Goal: Navigation & Orientation: Understand site structure

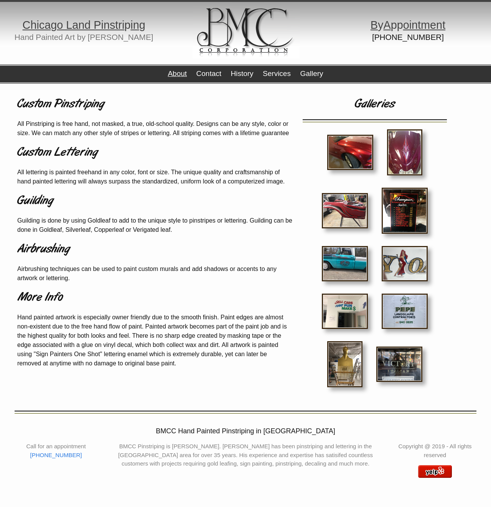
click at [181, 74] on link "About" at bounding box center [177, 73] width 19 height 8
click at [238, 70] on link "History" at bounding box center [242, 73] width 23 height 8
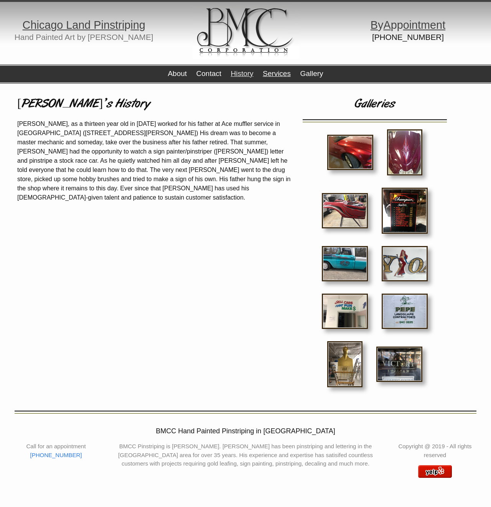
click at [288, 77] on link "Services" at bounding box center [277, 73] width 28 height 8
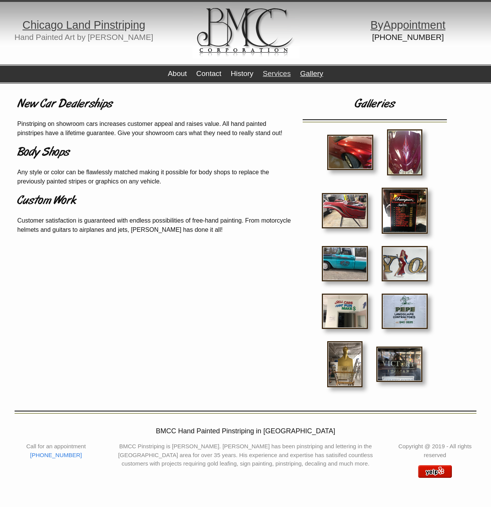
click at [311, 74] on link "Gallery" at bounding box center [311, 73] width 23 height 8
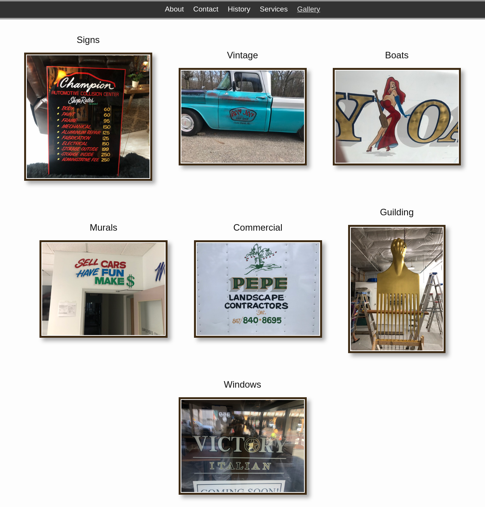
scroll to position [246, 0]
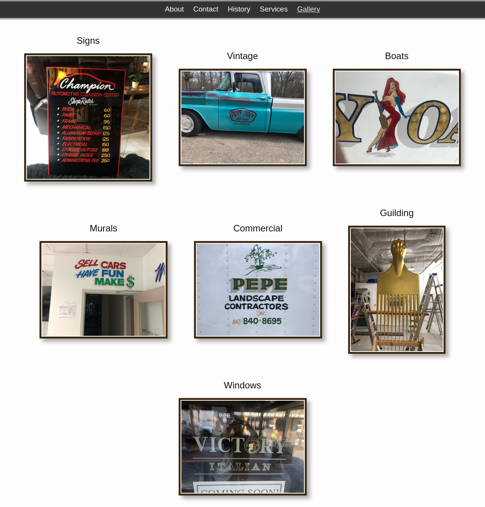
click at [96, 96] on img at bounding box center [88, 117] width 128 height 128
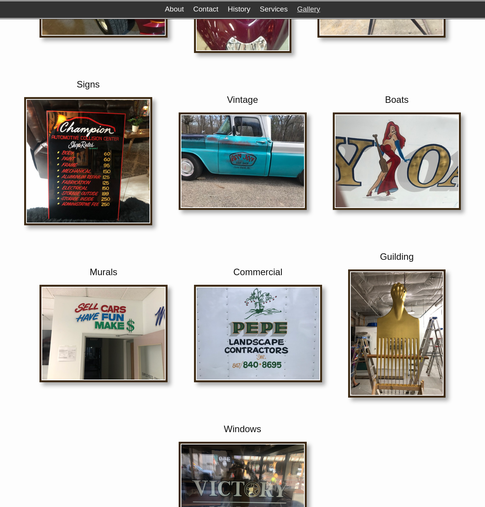
scroll to position [168, 0]
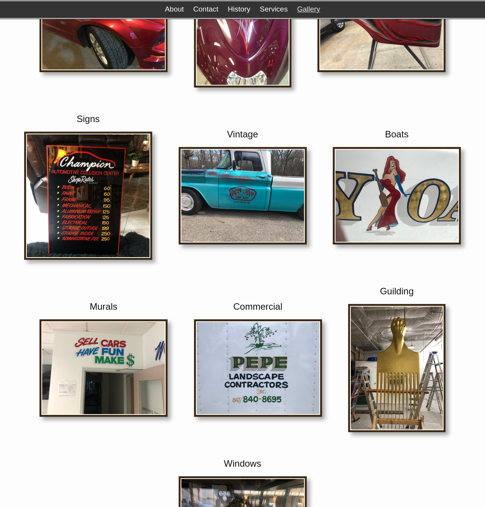
click at [141, 38] on img at bounding box center [104, 23] width 128 height 97
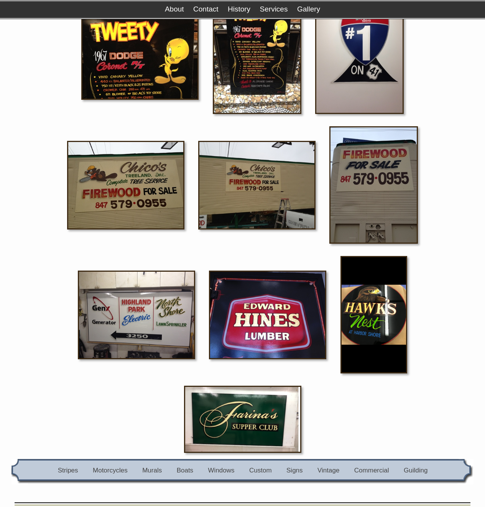
scroll to position [903, 0]
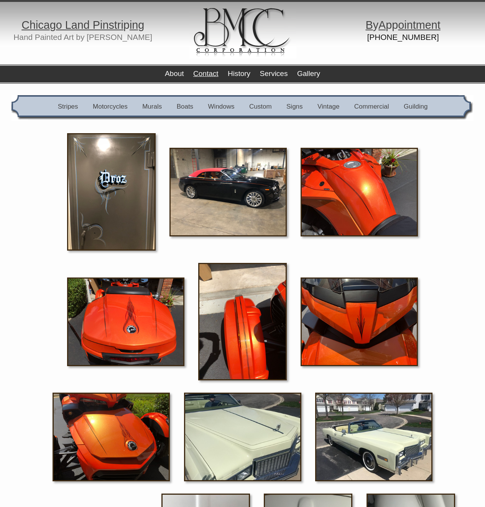
click at [210, 73] on link "Contact" at bounding box center [205, 73] width 25 height 8
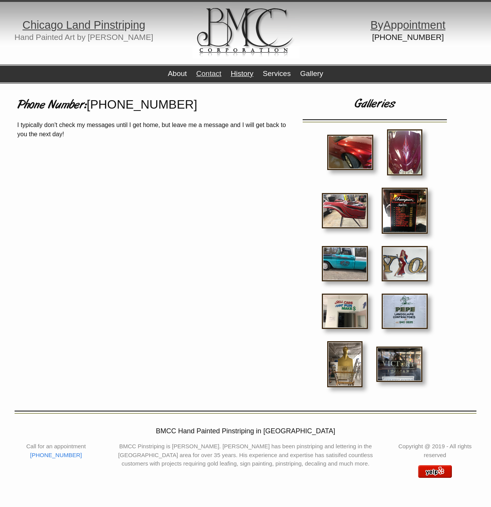
click at [250, 71] on link "History" at bounding box center [242, 73] width 23 height 8
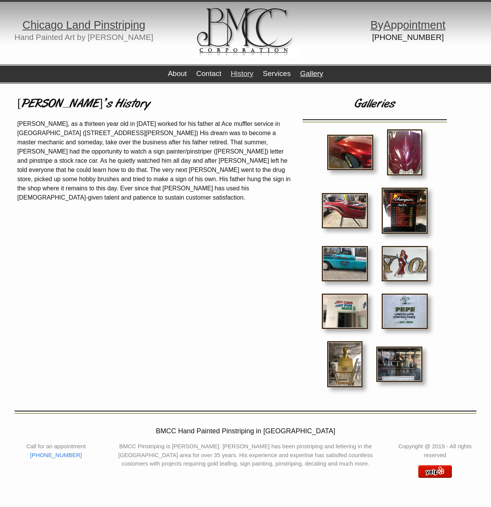
click at [312, 70] on link "Gallery" at bounding box center [311, 73] width 23 height 8
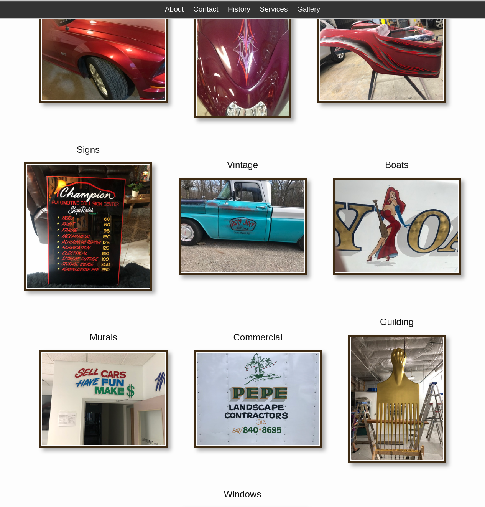
scroll to position [143, 0]
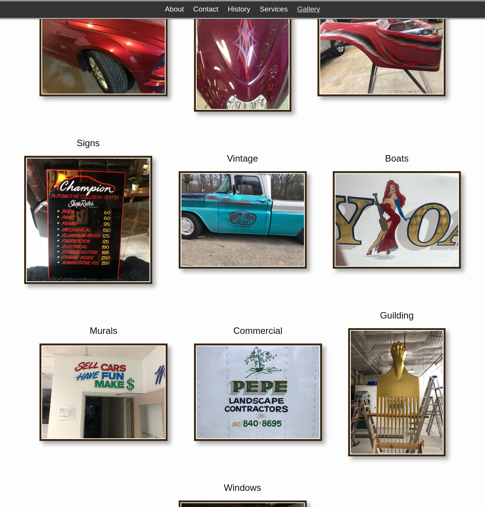
click at [443, 256] on img at bounding box center [397, 219] width 128 height 97
click at [379, 379] on img at bounding box center [396, 392] width 97 height 128
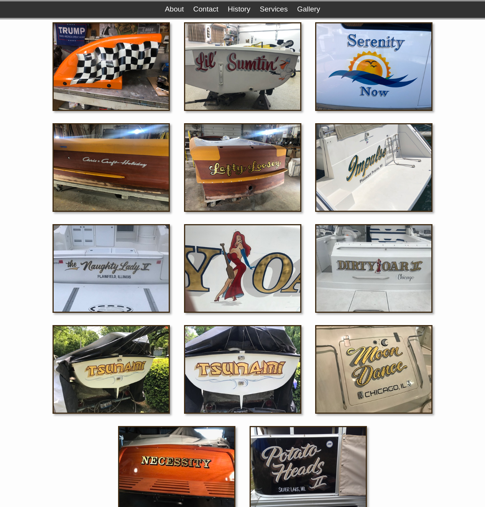
scroll to position [132, 0]
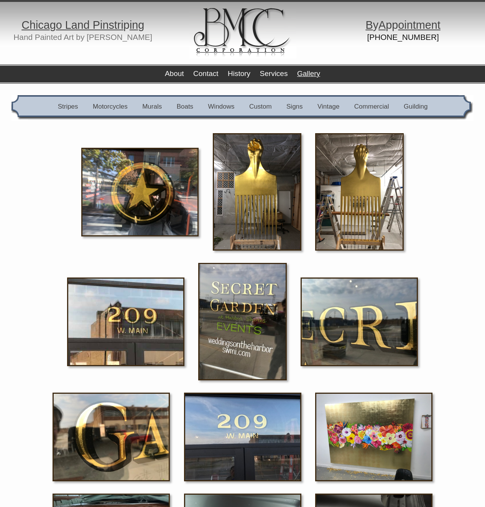
click at [306, 71] on link "Gallery" at bounding box center [308, 73] width 23 height 8
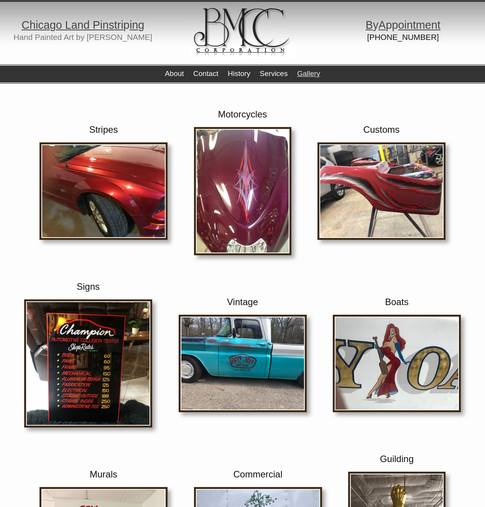
click at [124, 90] on div "Stripes Motorcycles Customs Signs Vintage Boats Murals Commercial Guilding Wind…" at bounding box center [242, 424] width 485 height 681
click at [229, 35] on img at bounding box center [242, 30] width 107 height 57
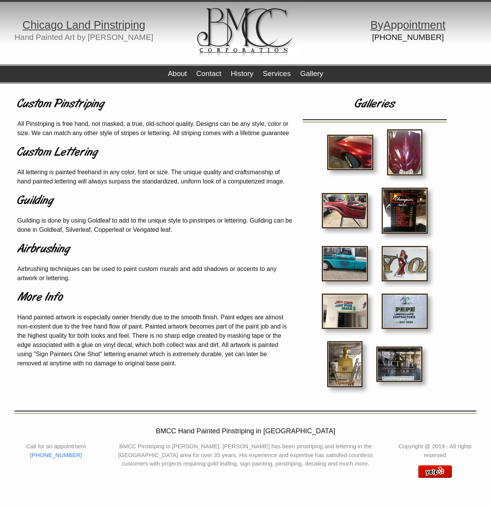
click at [412, 83] on div "About Contact History Services Gallery" at bounding box center [245, 73] width 491 height 19
